Goal: Information Seeking & Learning: Compare options

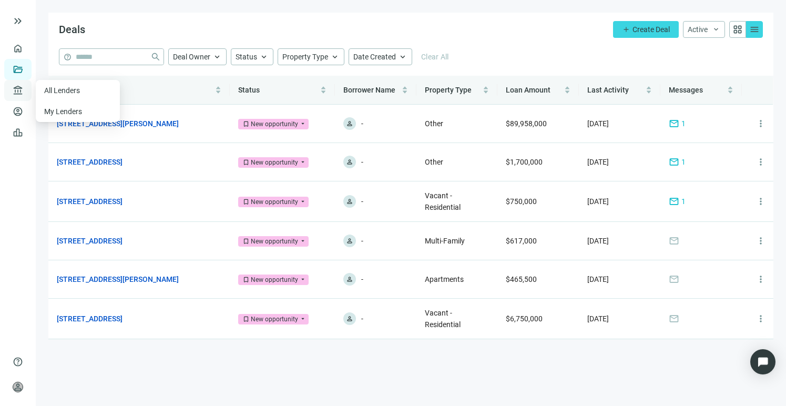
click at [16, 91] on span "account_balance" at bounding box center [16, 90] width 7 height 11
click at [61, 88] on link "All Lenders" at bounding box center [63, 90] width 38 height 8
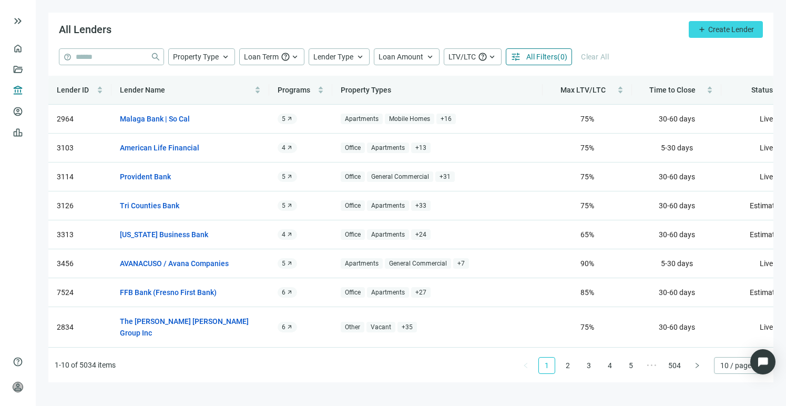
click at [534, 61] on button "tune All Filters ( 0 )" at bounding box center [539, 56] width 66 height 17
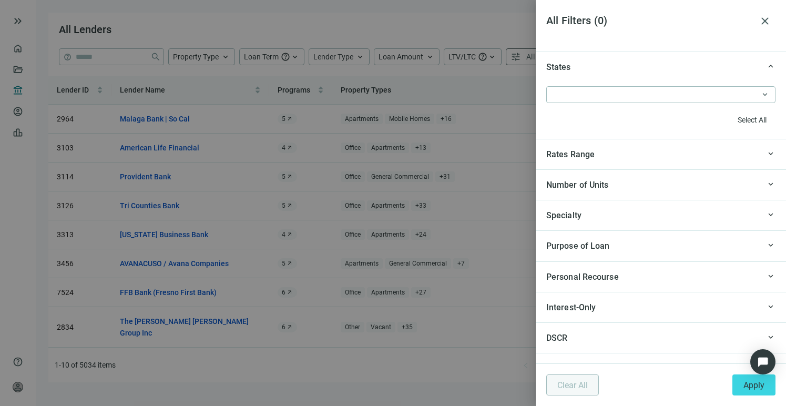
scroll to position [1013, 0]
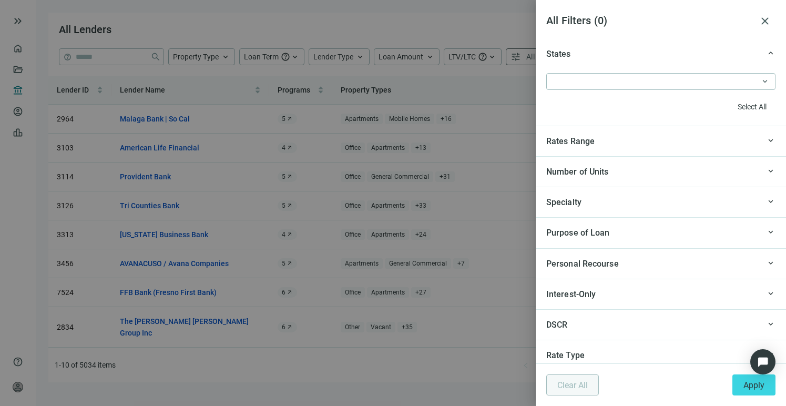
click at [677, 196] on div "Specialty" at bounding box center [652, 202] width 213 height 13
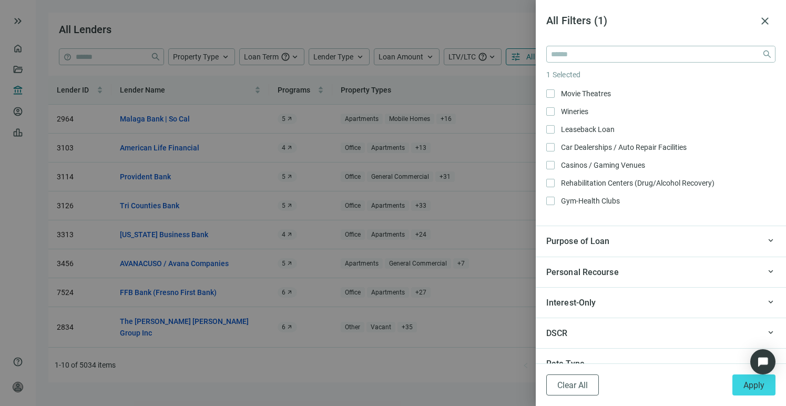
scroll to position [1202, 0]
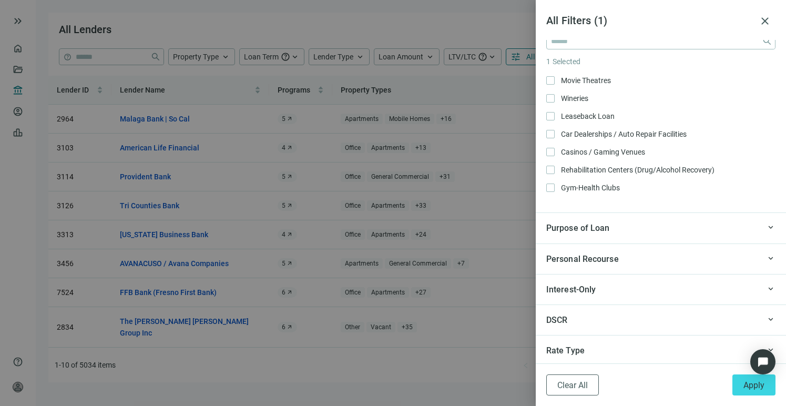
click at [673, 232] on div "Purpose of Loan" at bounding box center [652, 227] width 213 height 13
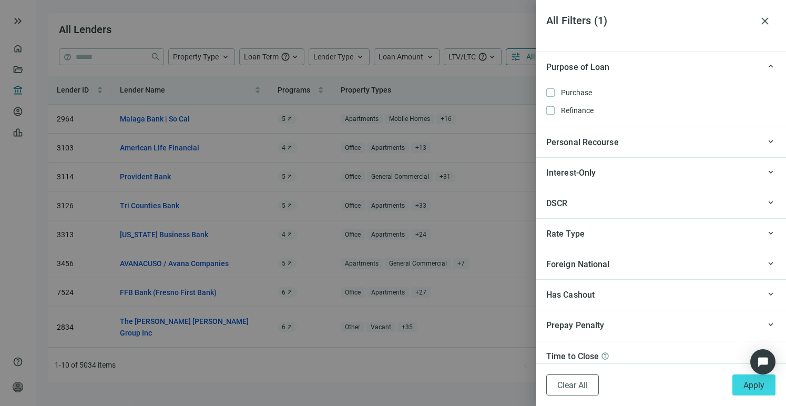
scroll to position [1371, 0]
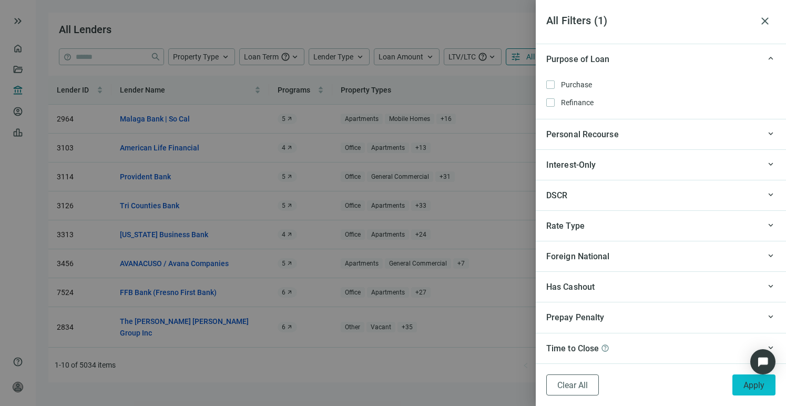
click at [743, 391] on button "Apply" at bounding box center [753, 384] width 43 height 21
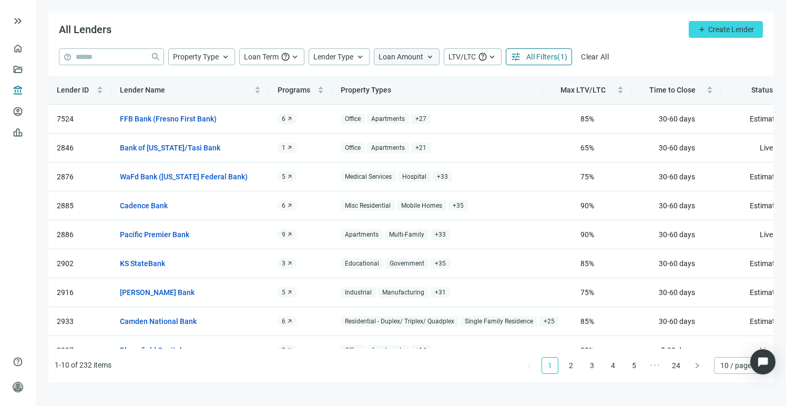
click at [402, 56] on span "Loan Amount" at bounding box center [400, 57] width 45 height 8
click at [406, 84] on input at bounding box center [466, 82] width 138 height 16
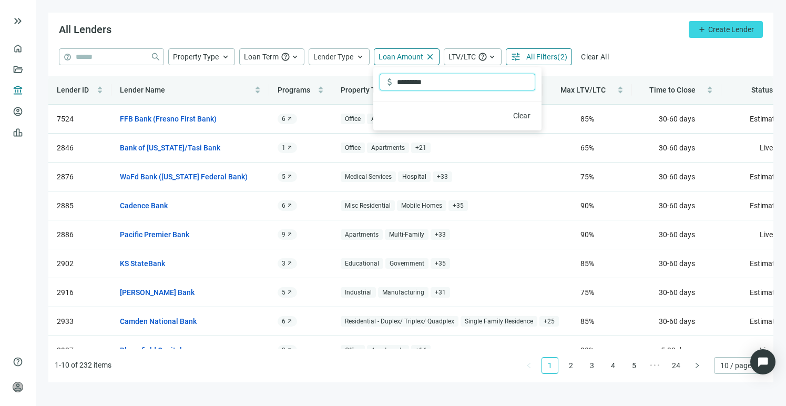
type input "*********"
click at [648, 63] on div "help close Property Type keyboard_arrow_up Loan Term help keyboard_arrow_up Len…" at bounding box center [411, 56] width 704 height 17
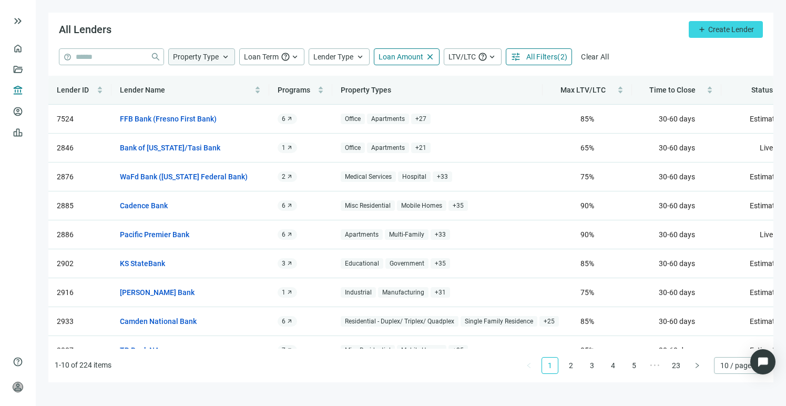
click at [211, 57] on span "Property Type" at bounding box center [196, 57] width 46 height 8
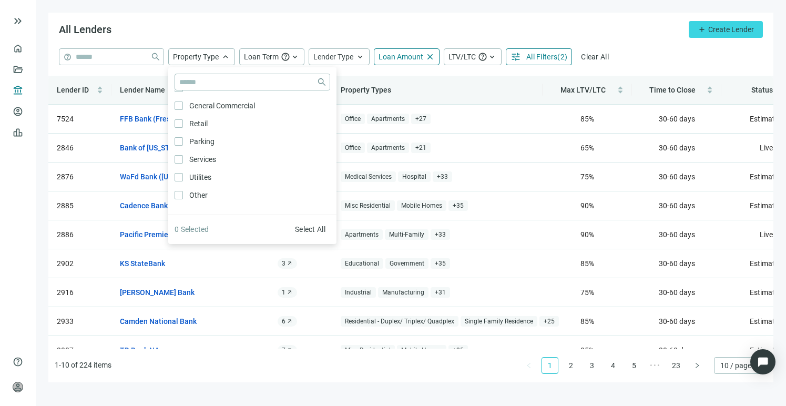
scroll to position [563, 0]
click at [507, 27] on div "All Lenders add Create Lender" at bounding box center [410, 31] width 725 height 36
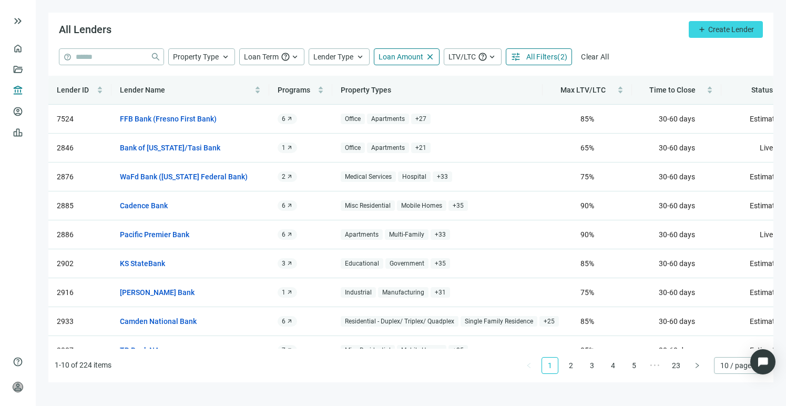
click at [540, 56] on span "All Filters" at bounding box center [541, 57] width 31 height 8
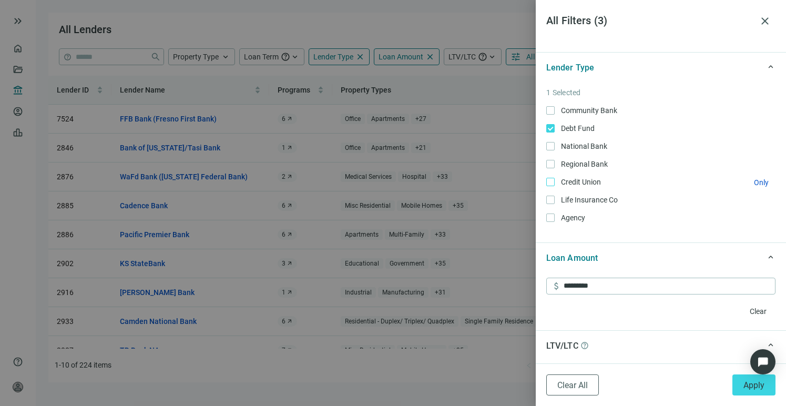
scroll to position [374, 0]
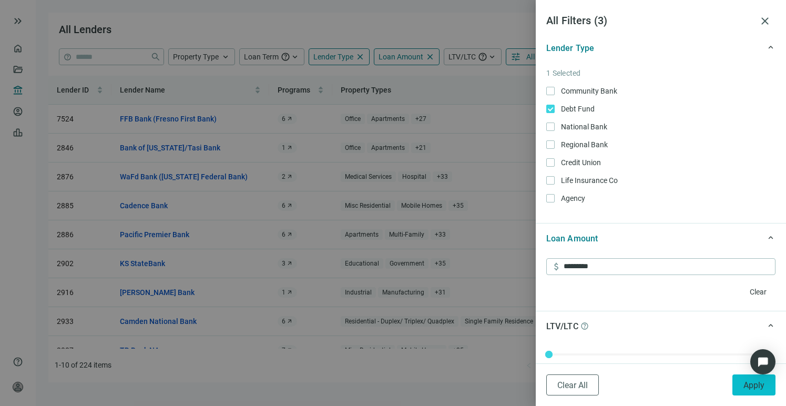
click at [740, 385] on button "Apply" at bounding box center [753, 384] width 43 height 21
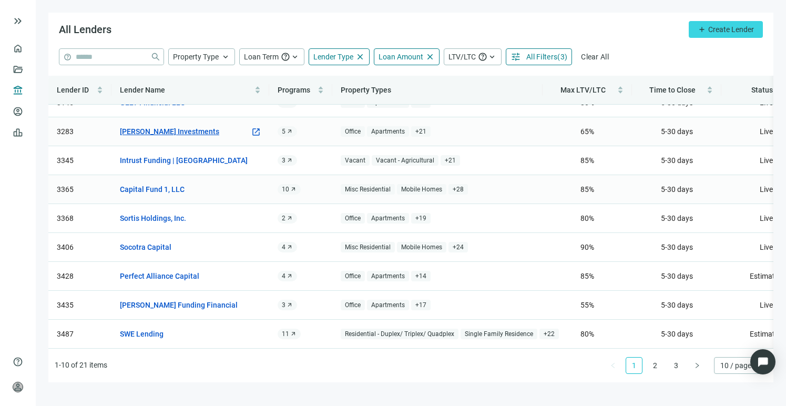
scroll to position [56, 0]
click at [155, 183] on link "Capital Fund 1, LLC" at bounding box center [152, 189] width 65 height 12
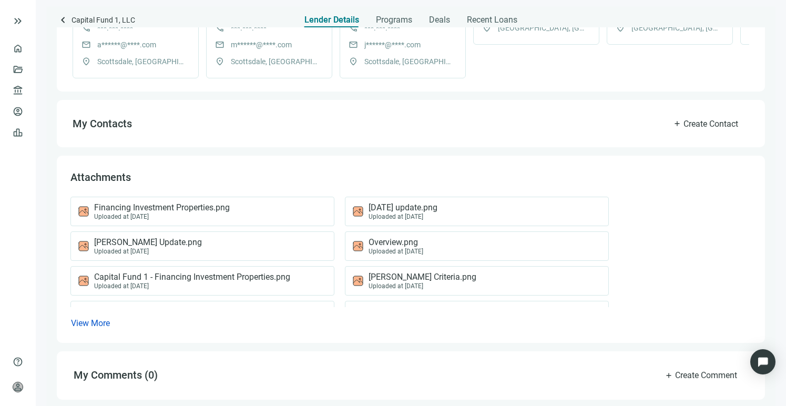
scroll to position [400, 0]
click at [95, 323] on span "View More" at bounding box center [90, 323] width 39 height 10
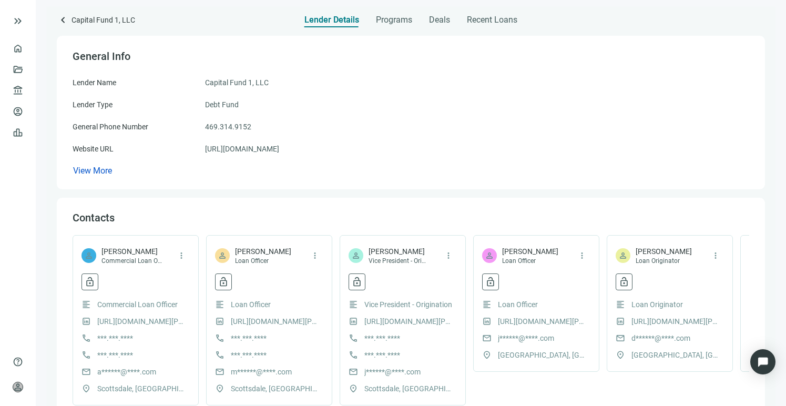
scroll to position [0, 0]
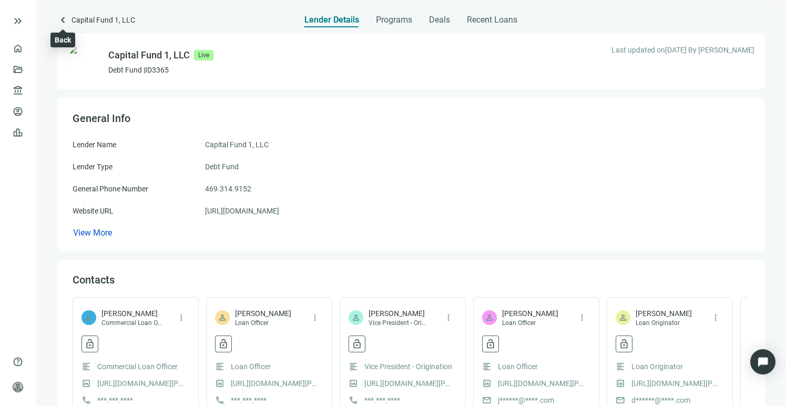
click at [63, 23] on span "keyboard_arrow_left" at bounding box center [63, 20] width 13 height 13
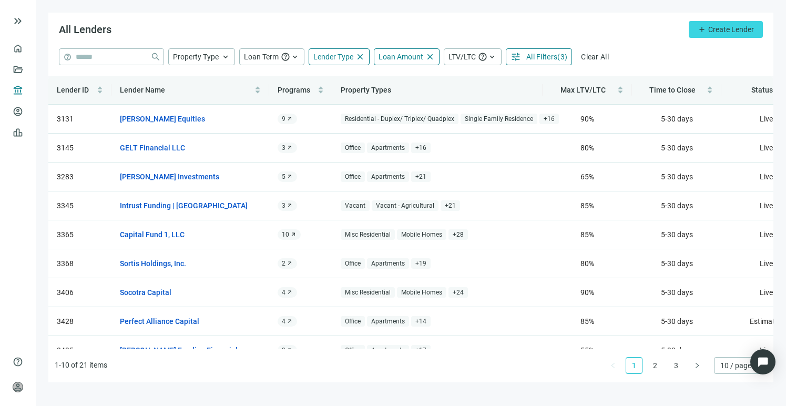
click at [555, 60] on span "All Filters" at bounding box center [541, 57] width 31 height 8
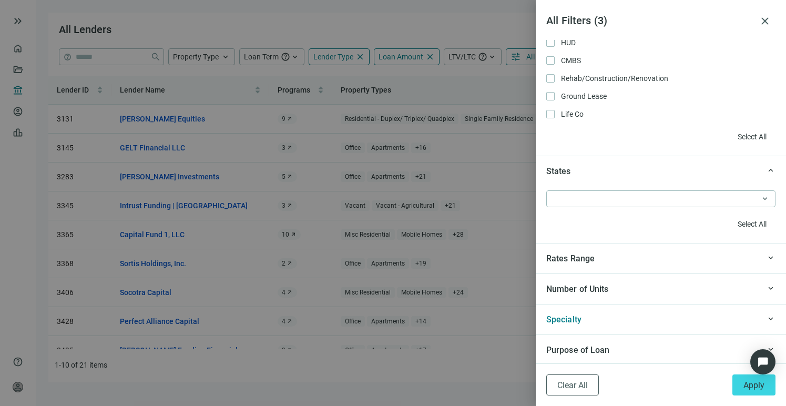
scroll to position [896, 0]
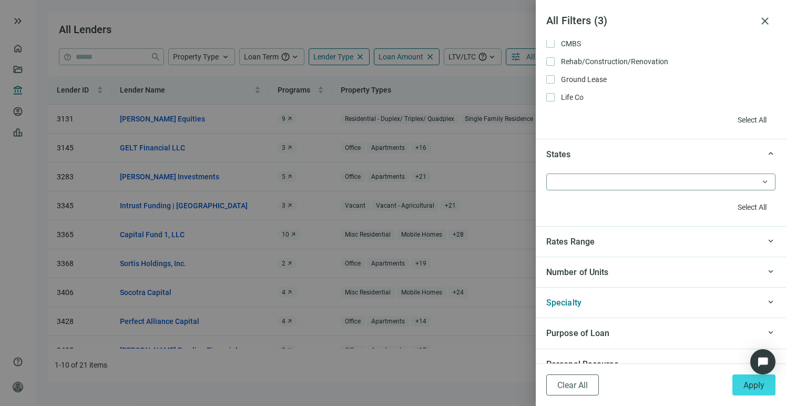
click at [681, 185] on div at bounding box center [655, 182] width 214 height 15
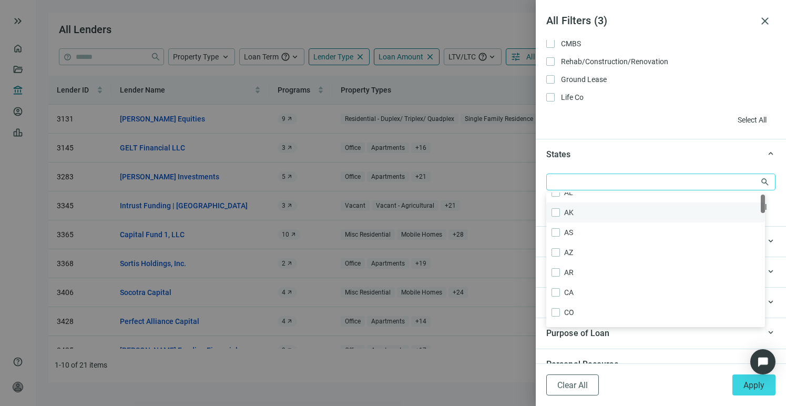
scroll to position [17, 0]
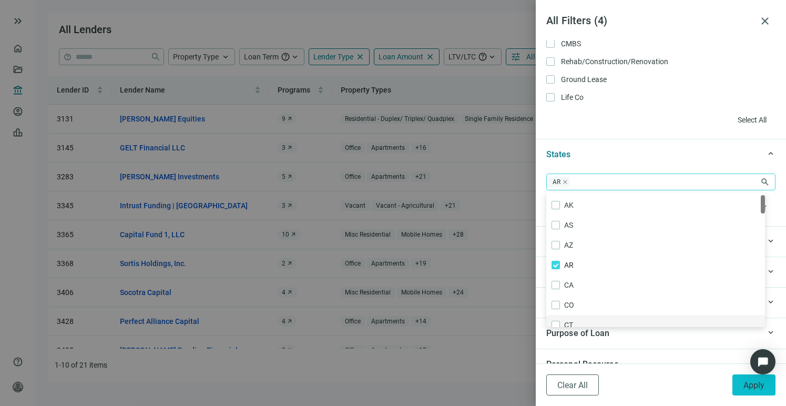
click at [746, 386] on span "Apply" at bounding box center [753, 385] width 21 height 10
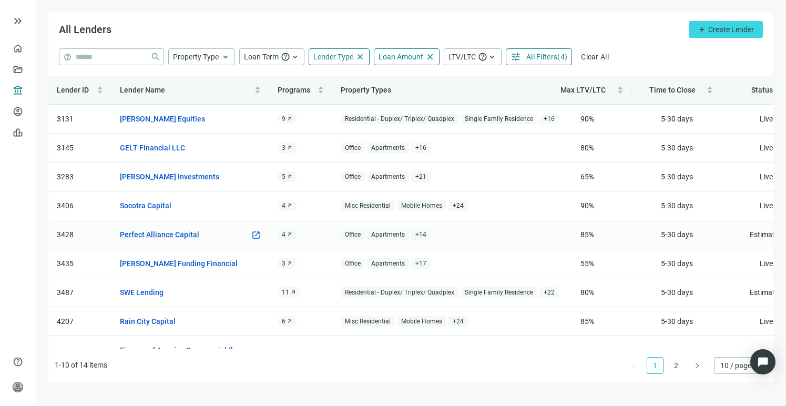
click at [153, 231] on link "Perfect Alliance Capital" at bounding box center [159, 235] width 79 height 12
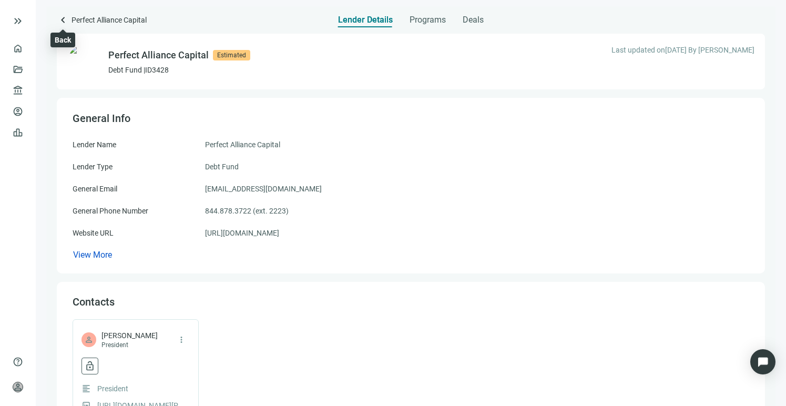
click at [64, 21] on span "keyboard_arrow_left" at bounding box center [63, 20] width 13 height 13
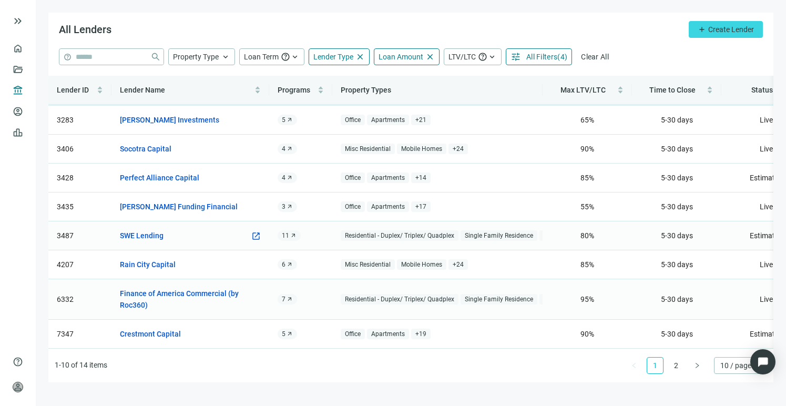
scroll to position [67, 0]
click at [164, 328] on link "Crestmont Capital" at bounding box center [150, 334] width 61 height 12
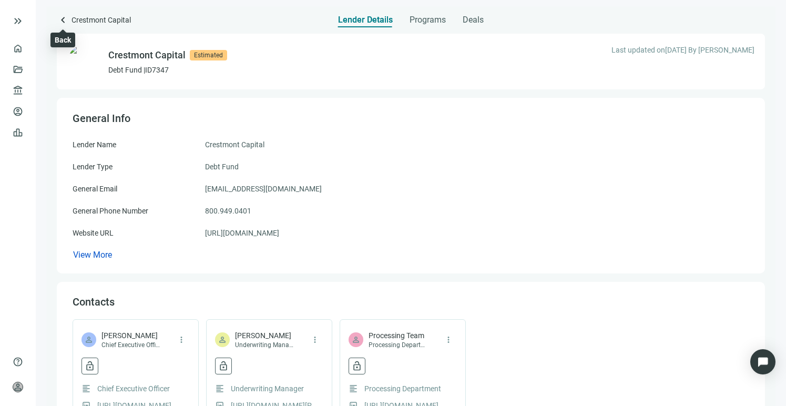
click at [62, 19] on span "keyboard_arrow_left" at bounding box center [63, 20] width 13 height 13
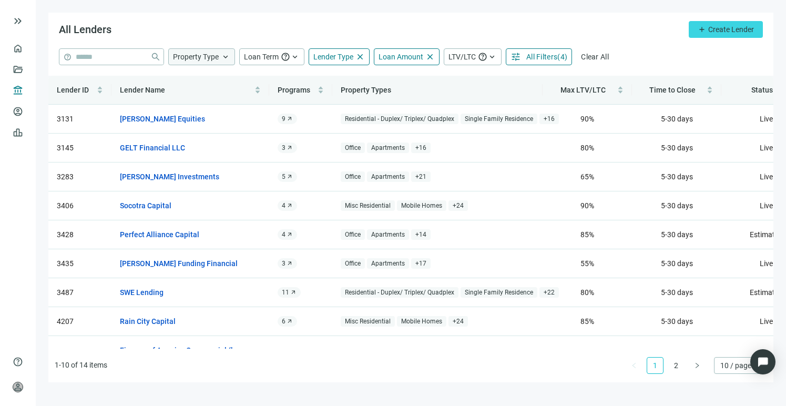
click at [228, 56] on span "keyboard_arrow_up" at bounding box center [225, 56] width 9 height 9
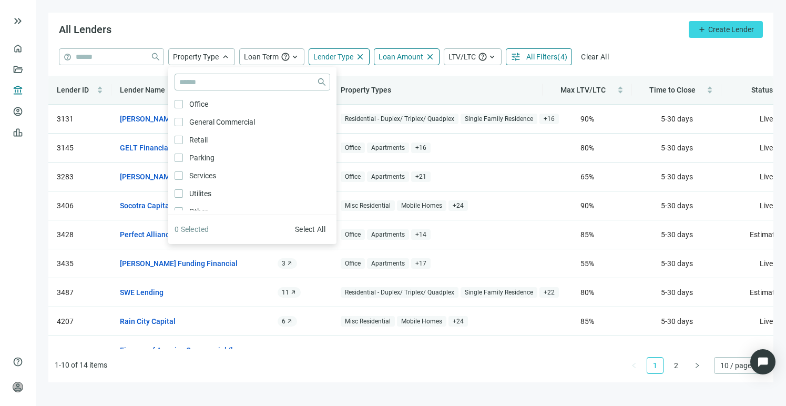
scroll to position [563, 0]
click at [534, 58] on span "All Filters" at bounding box center [541, 57] width 31 height 8
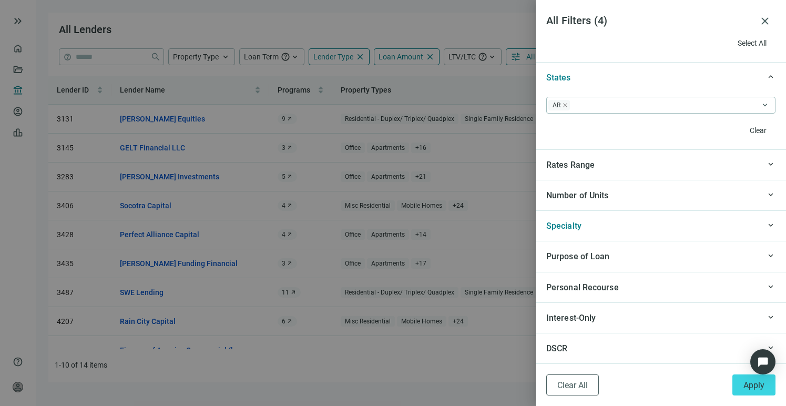
scroll to position [981, 0]
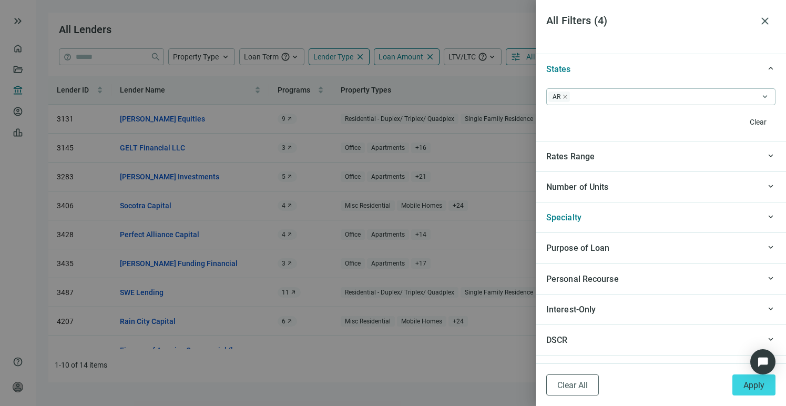
click at [605, 249] on span "Purpose of Loan" at bounding box center [578, 248] width 64 height 10
click at [599, 221] on div "Specialty" at bounding box center [652, 217] width 213 height 13
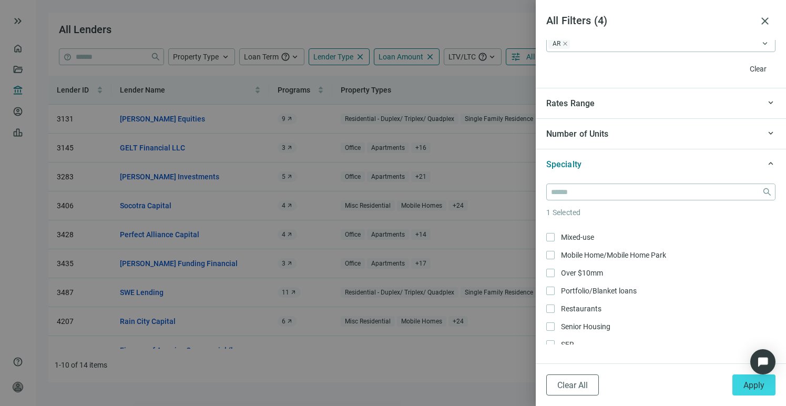
scroll to position [208, 0]
click at [746, 393] on button "Apply" at bounding box center [753, 384] width 43 height 21
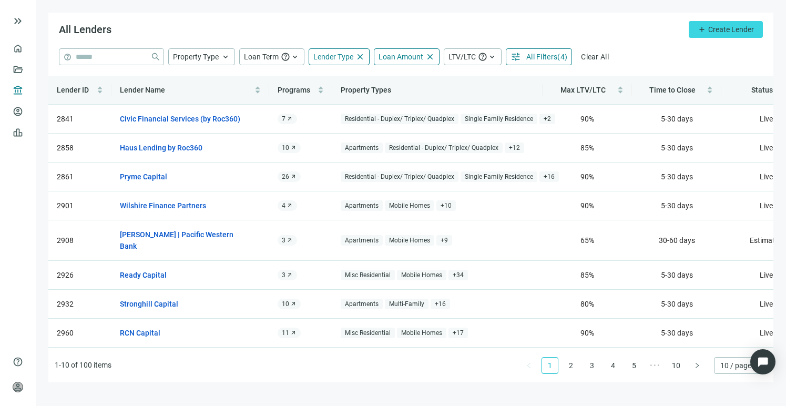
click at [535, 59] on span "All Filters" at bounding box center [541, 57] width 31 height 8
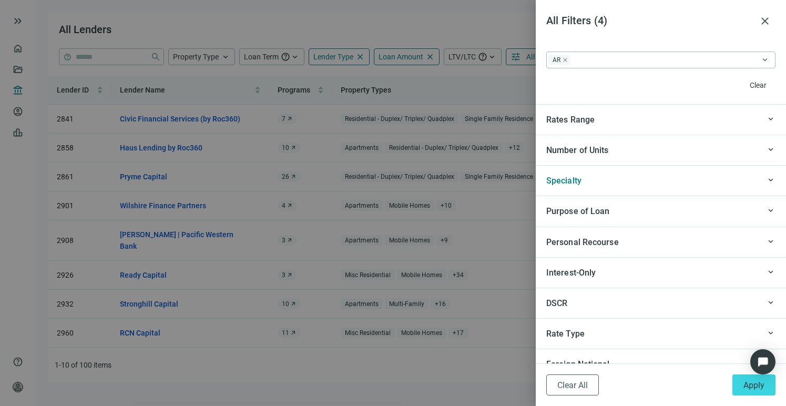
scroll to position [1020, 0]
click at [603, 178] on div "Specialty" at bounding box center [652, 178] width 213 height 13
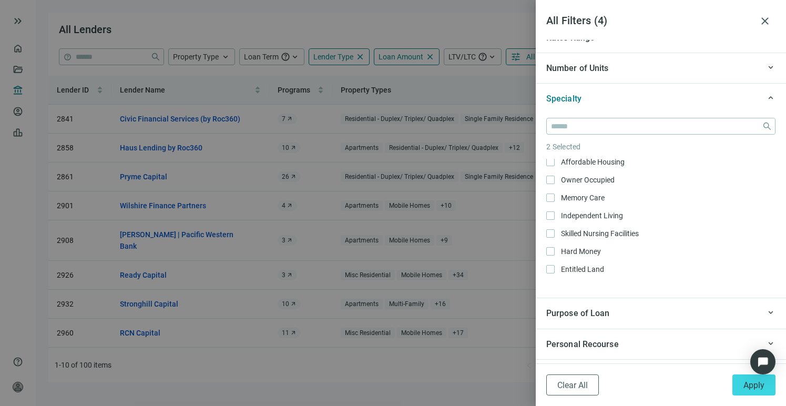
scroll to position [512, 0]
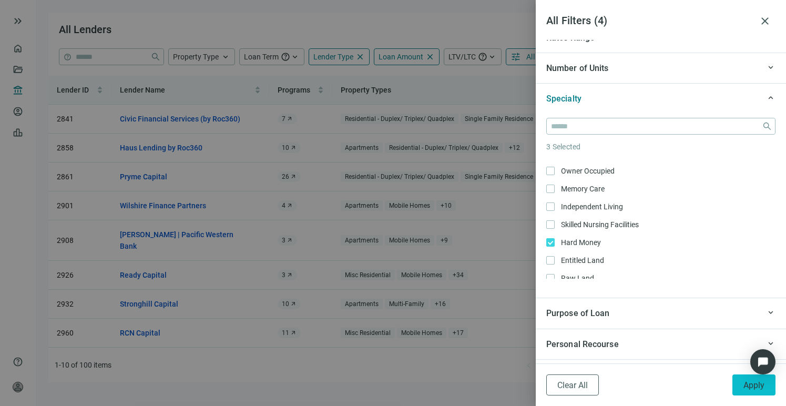
click at [738, 381] on button "Apply" at bounding box center [753, 384] width 43 height 21
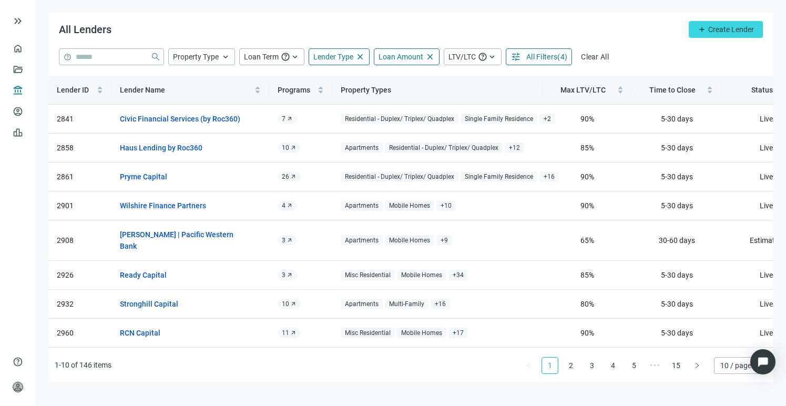
click at [564, 56] on span "( 4 )" at bounding box center [562, 57] width 10 height 8
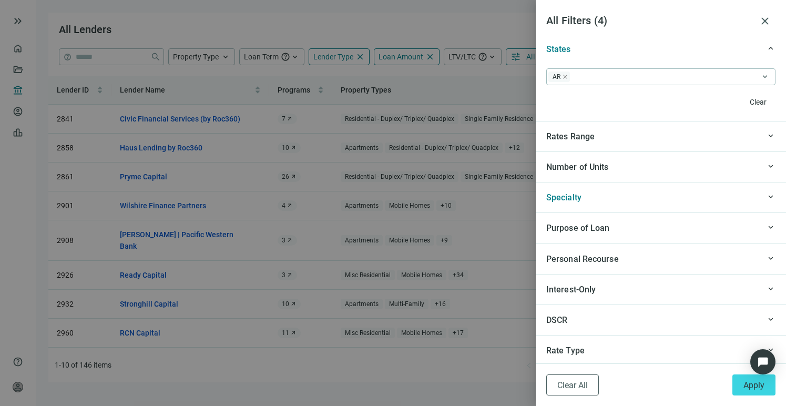
scroll to position [1003, 0]
click at [605, 200] on div "Specialty" at bounding box center [652, 195] width 213 height 13
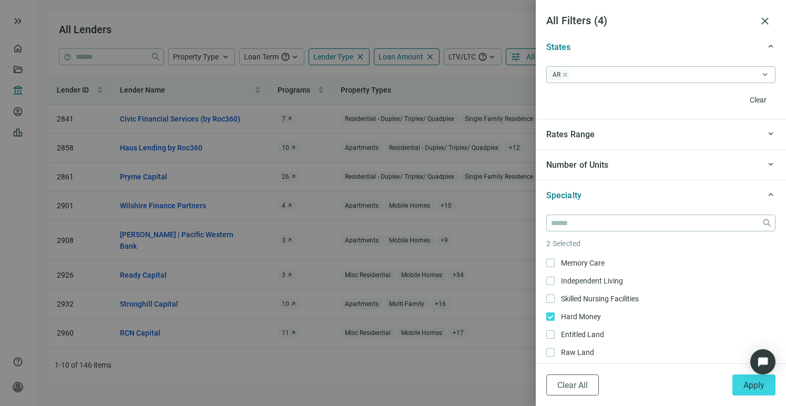
scroll to position [542, 0]
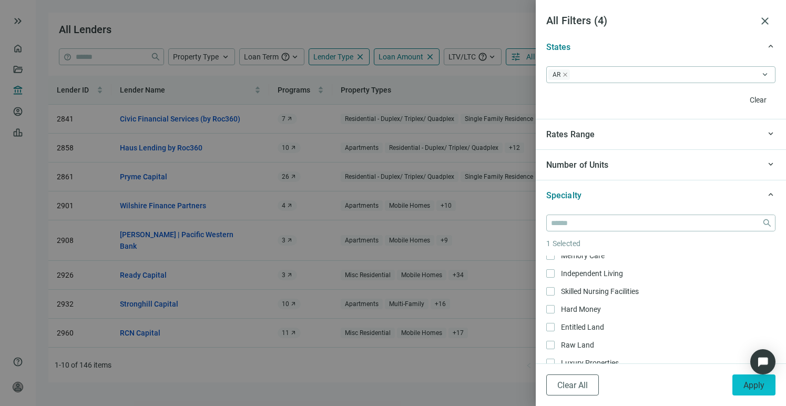
click at [743, 389] on span "Apply" at bounding box center [753, 385] width 21 height 10
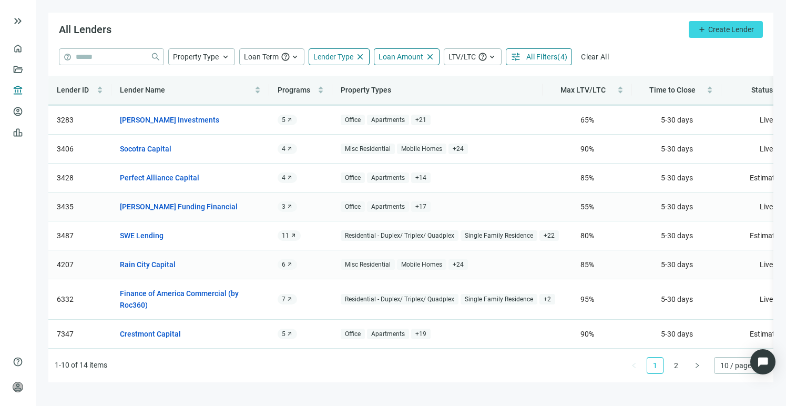
scroll to position [67, 0]
click at [674, 367] on link "2" at bounding box center [676, 365] width 16 height 16
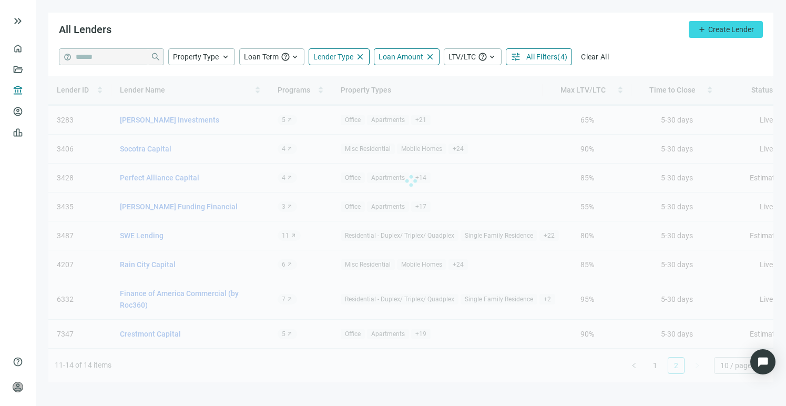
scroll to position [0, 0]
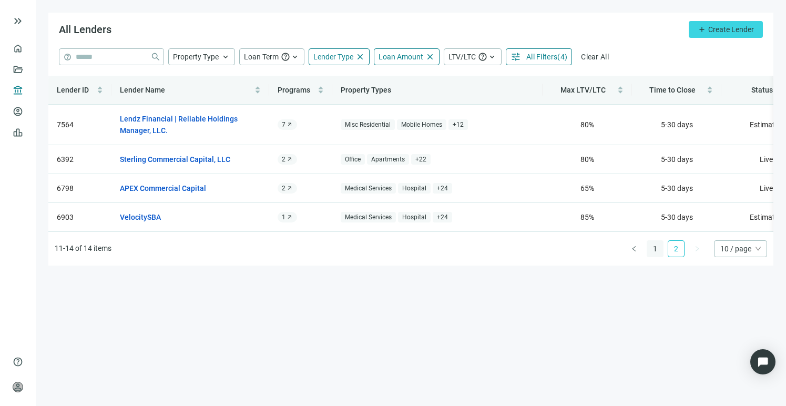
click at [655, 257] on link "1" at bounding box center [655, 249] width 16 height 16
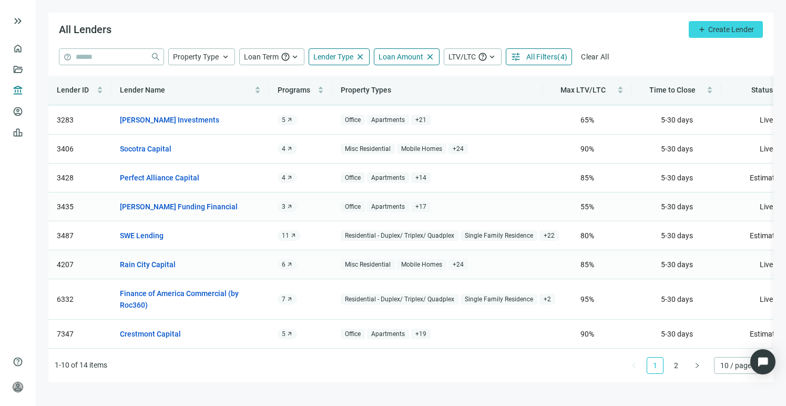
scroll to position [67, 0]
